Goal: Find contact information: Find contact information

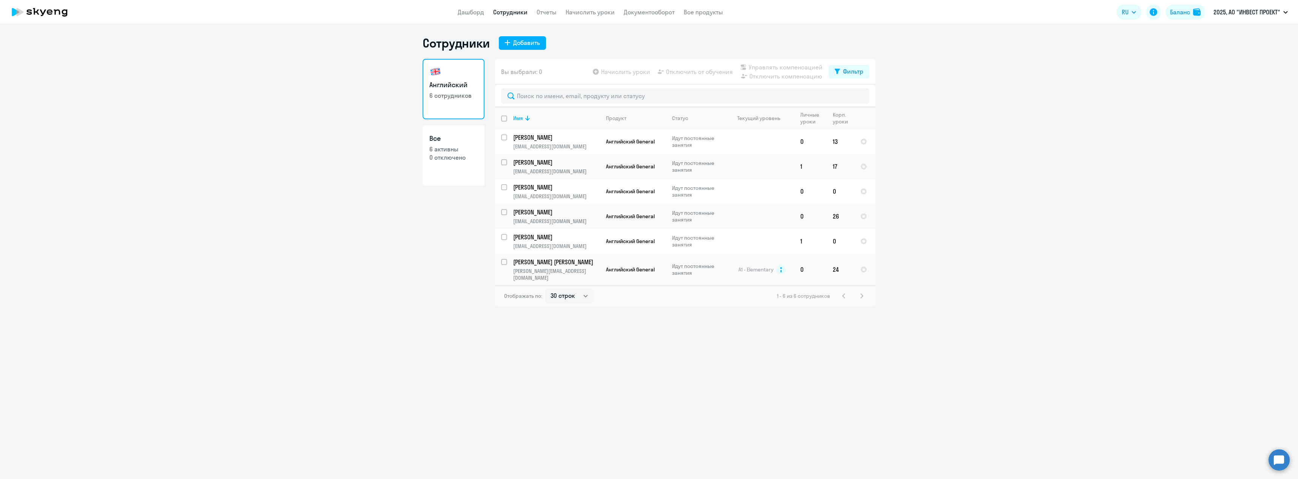
select select "30"
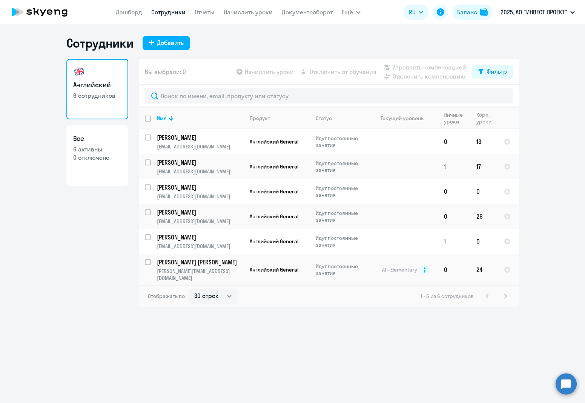
drag, startPoint x: 562, startPoint y: 387, endPoint x: 557, endPoint y: 388, distance: 5.0
click at [562, 387] on circle at bounding box center [566, 383] width 21 height 21
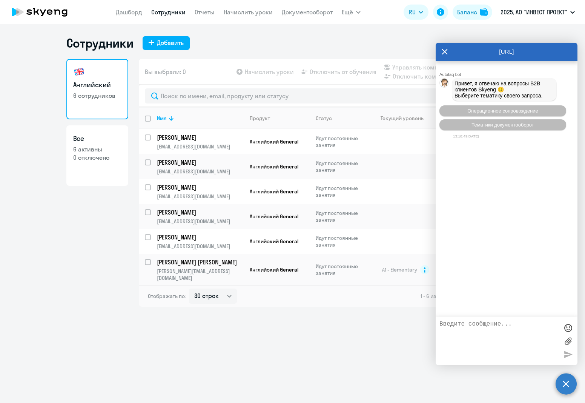
click at [454, 325] on textarea at bounding box center [499, 340] width 119 height 41
type textarea "о"
paste textarea "Не могу никак дописаться до [PERSON_NAME] по нашим вопросам (мне бы хотя бы ста…"
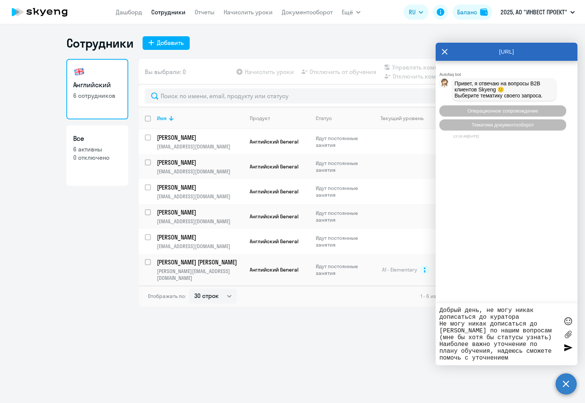
drag, startPoint x: 464, startPoint y: 329, endPoint x: 434, endPoint y: 322, distance: 30.8
click at [434, 322] on body "[PERSON_NAME] Отчеты Начислить уроки Документооборот Ещё Дашборд Сотрудники Отч…" at bounding box center [292, 201] width 585 height 403
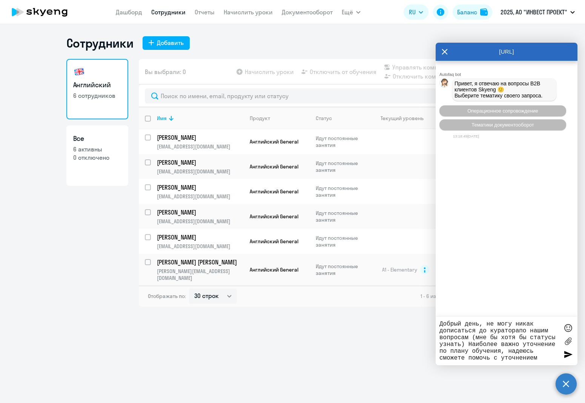
type textarea "Добрый день, не могу никак дописаться до куратора по нашим вопросам (мне бы хот…"
click at [550, 358] on textarea "Добрый день, не могу никак дописаться до куратора по нашим вопросам (мне бы хот…" at bounding box center [499, 340] width 119 height 41
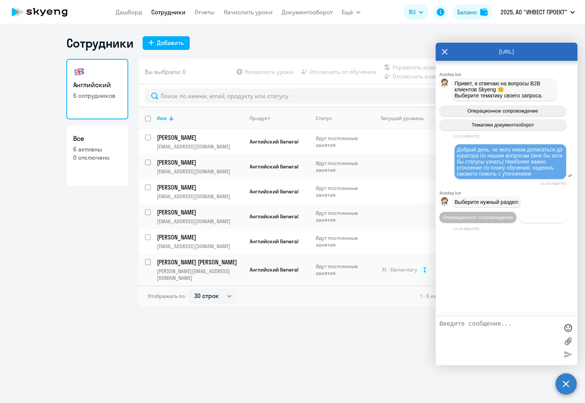
click at [542, 219] on span "Документооборот" at bounding box center [543, 217] width 40 height 6
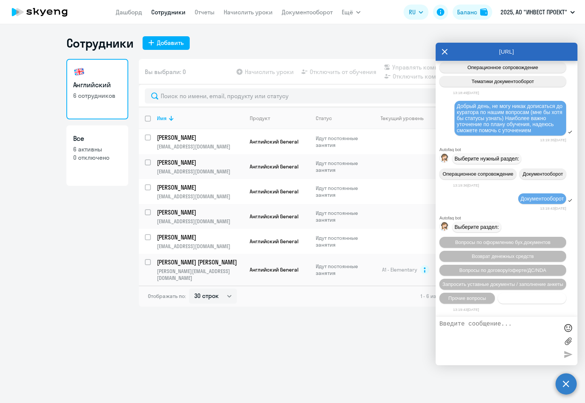
click at [513, 298] on span "Нет нужной категории" at bounding box center [532, 298] width 50 height 6
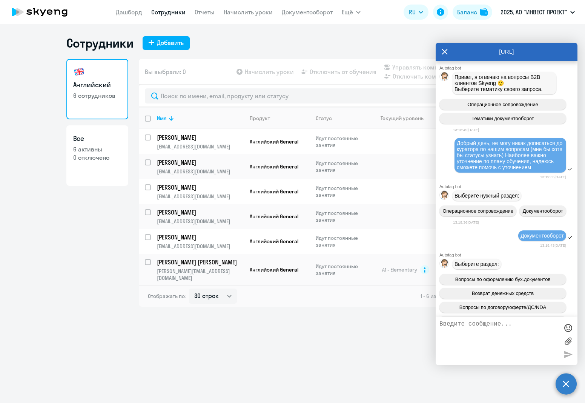
scroll to position [6, 0]
click at [492, 166] on span "Добрый день, не могу никак дописаться до куратора по нашим вопросам (мне бы хот…" at bounding box center [510, 155] width 107 height 30
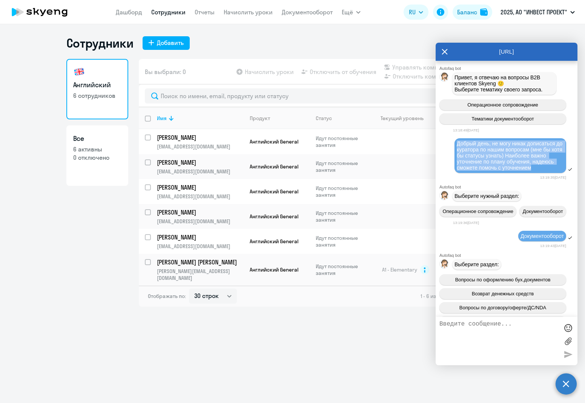
click at [492, 165] on span "Добрый день, не могу никак дописаться до куратора по нашим вопросам (мне бы хот…" at bounding box center [510, 155] width 107 height 30
copy span "Добрый день, не могу никак дописаться до куратора по нашим вопросам (мне бы хот…"
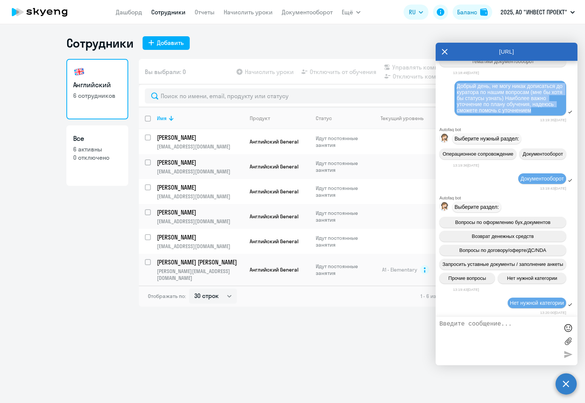
scroll to position [82, 0]
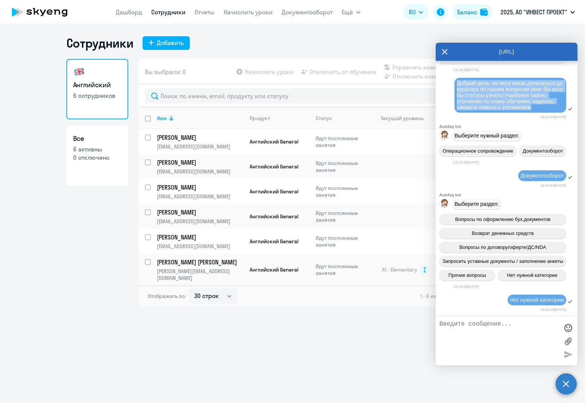
click at [481, 332] on textarea at bounding box center [499, 340] width 119 height 41
click at [492, 91] on span "Добрый день, не могу никак дописаться до куратора по нашим вопросам (мне бы хот…" at bounding box center [510, 95] width 107 height 30
copy span "Добрый день, не могу никак дописаться до куратора по нашим вопросам (мне бы хот…"
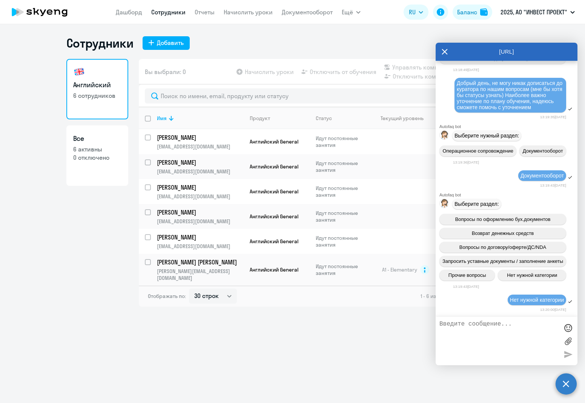
click at [494, 331] on textarea at bounding box center [499, 340] width 119 height 41
paste textarea "Добрый день, не могу никак дописаться до куратора по нашим вопросам (мне бы хот…"
type textarea "Добрый день, не могу никак дописаться до куратора по нашим вопросам (мне бы хот…"
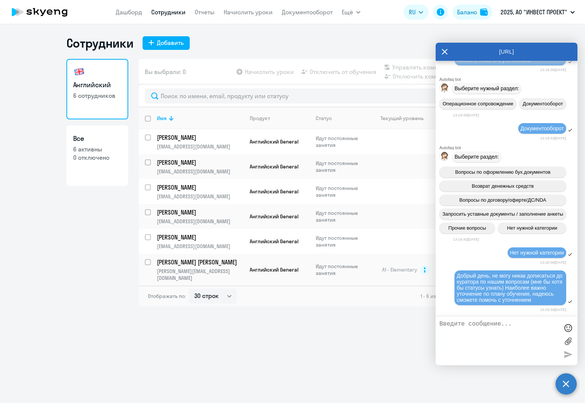
scroll to position [188, 0]
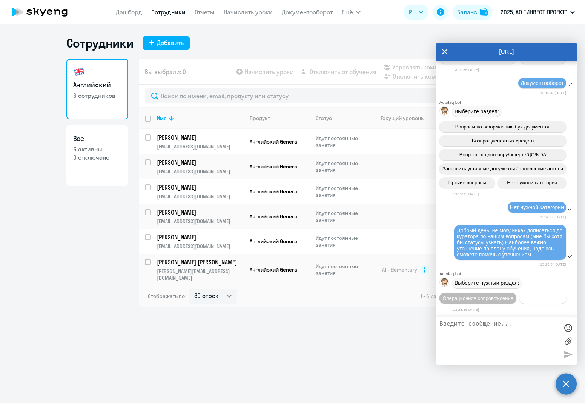
click at [523, 297] on span "Документооборот" at bounding box center [543, 298] width 40 height 6
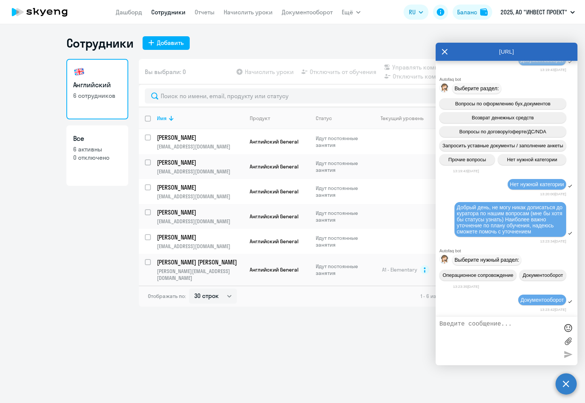
scroll to position [312, 0]
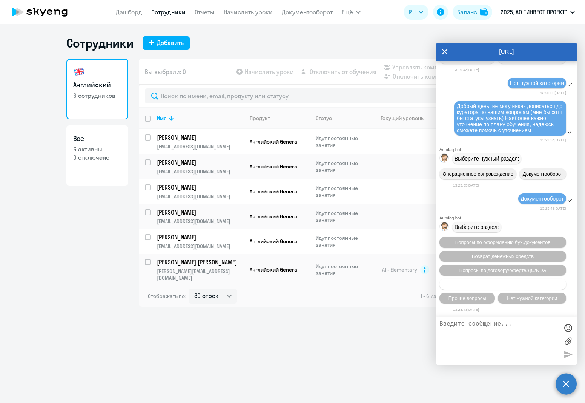
click at [540, 285] on span "Запросить уставные документы / заполнение анкеты" at bounding box center [503, 284] width 121 height 6
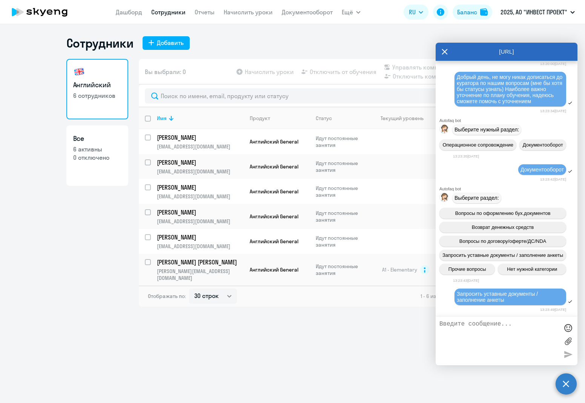
scroll to position [341, 0]
click at [444, 54] on icon at bounding box center [445, 52] width 6 height 18
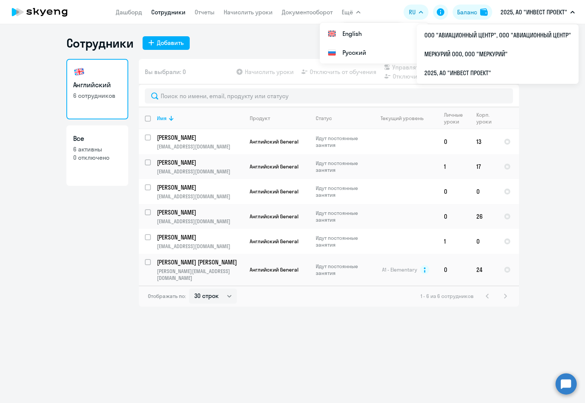
click at [355, 12] on button "Ещё" at bounding box center [351, 12] width 19 height 15
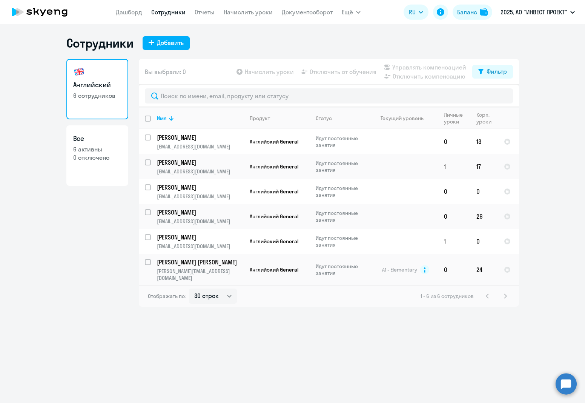
click at [355, 12] on button "Ещё" at bounding box center [351, 12] width 19 height 15
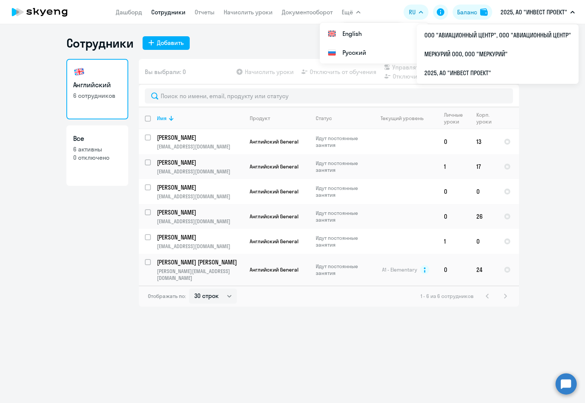
click at [350, 12] on span "Ещё" at bounding box center [347, 12] width 11 height 9
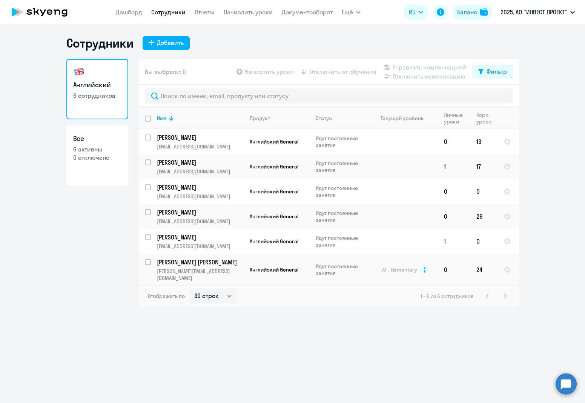
click at [350, 12] on span "Ещё" at bounding box center [347, 12] width 11 height 9
click at [127, 13] on link "Дашборд" at bounding box center [129, 12] width 26 height 8
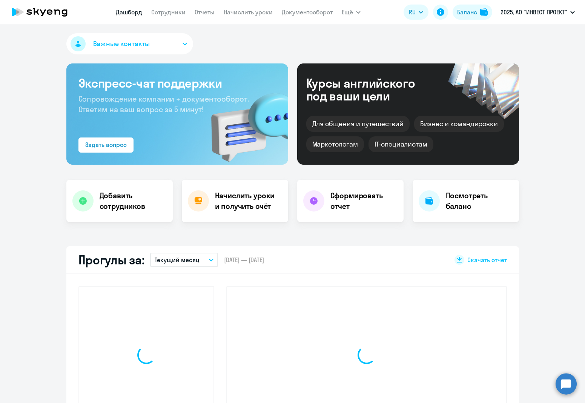
select select "30"
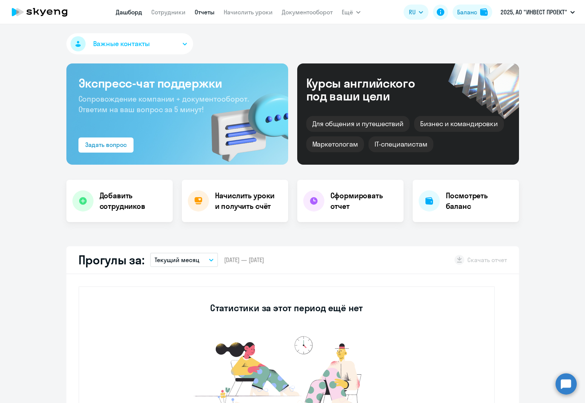
click at [199, 9] on link "Отчеты" at bounding box center [205, 12] width 20 height 8
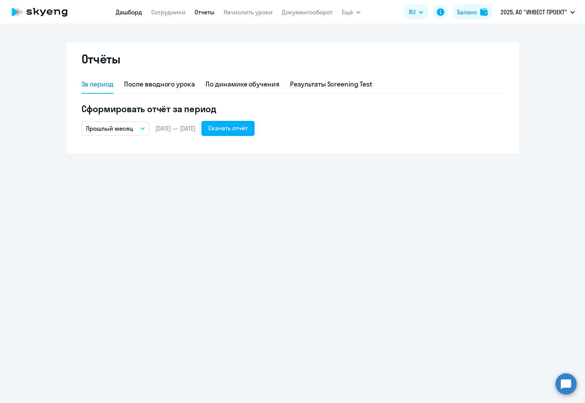
click at [135, 14] on link "Дашборд" at bounding box center [129, 12] width 26 height 8
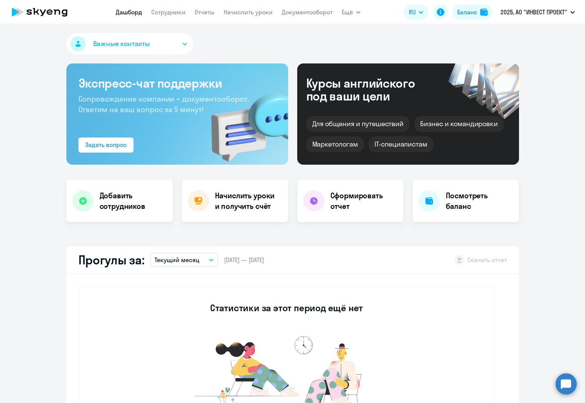
select select "30"
click at [152, 37] on button "Важные контакты" at bounding box center [129, 43] width 127 height 21
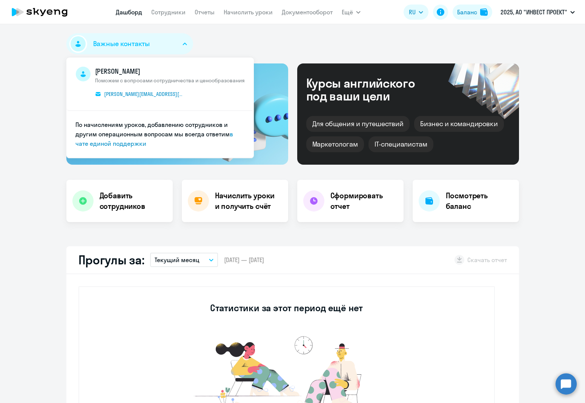
click at [215, 34] on div "Важные контакты [PERSON_NAME] Поможем с вопросами сотрудничества и ценообразова…" at bounding box center [292, 45] width 453 height 24
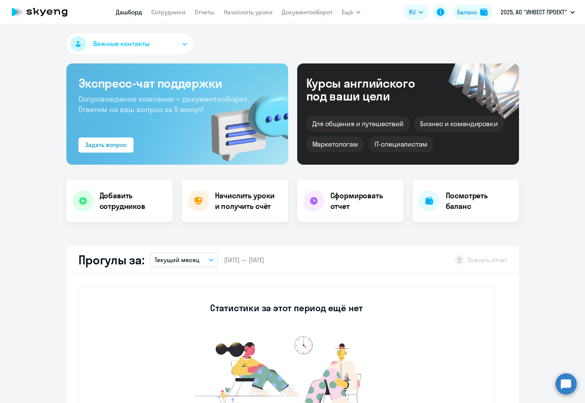
click at [557, 244] on div "Важные контакты [PERSON_NAME] Поможем с вопросами сотрудничества и ценообразова…" at bounding box center [292, 213] width 585 height 379
